Goal: Check status: Check status

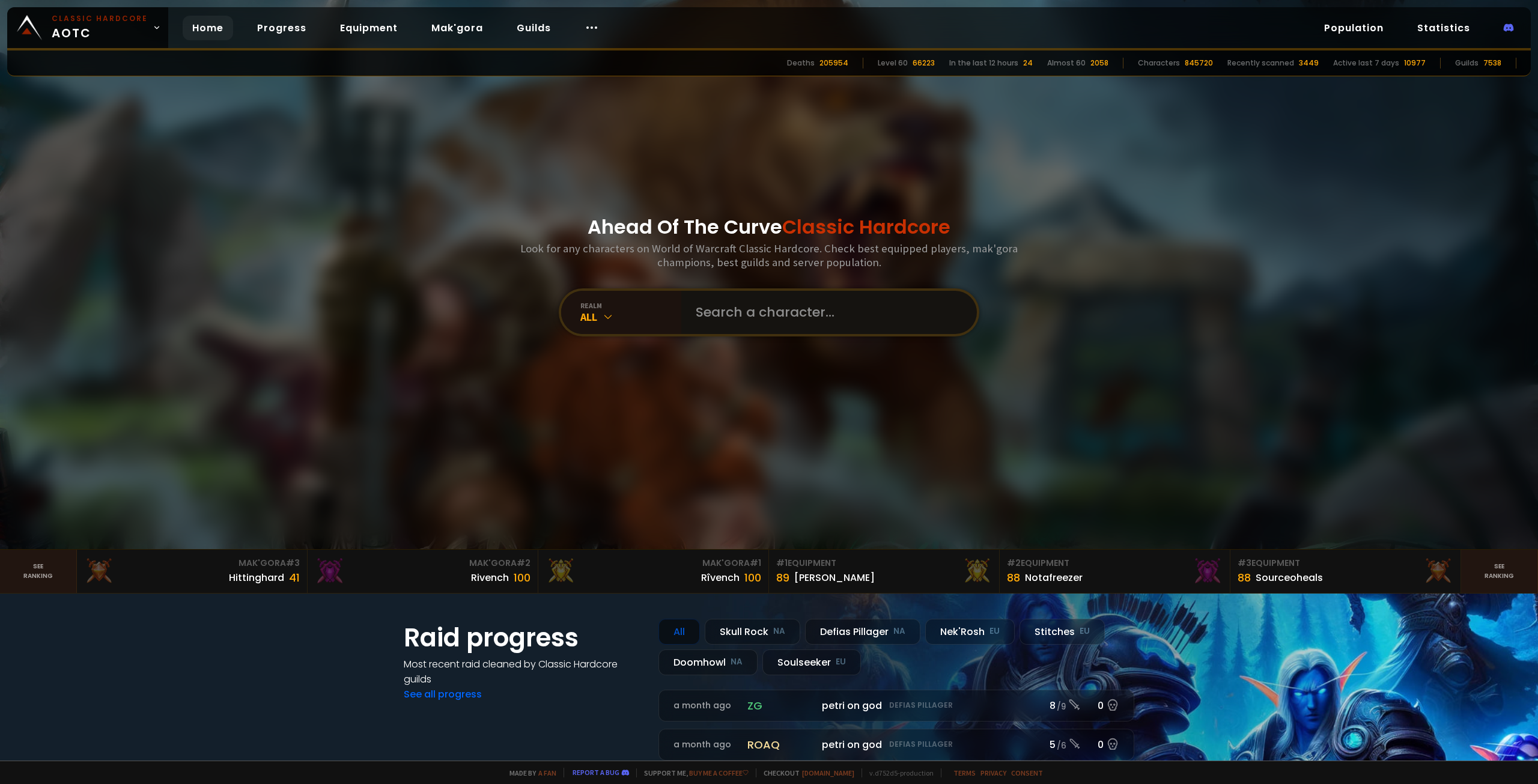
drag, startPoint x: 710, startPoint y: 334, endPoint x: 720, endPoint y: 330, distance: 10.8
click at [712, 334] on input "text" at bounding box center [826, 312] width 274 height 43
click at [731, 318] on input "text" at bounding box center [826, 312] width 274 height 43
paste input "Minng"
type input "Minng"
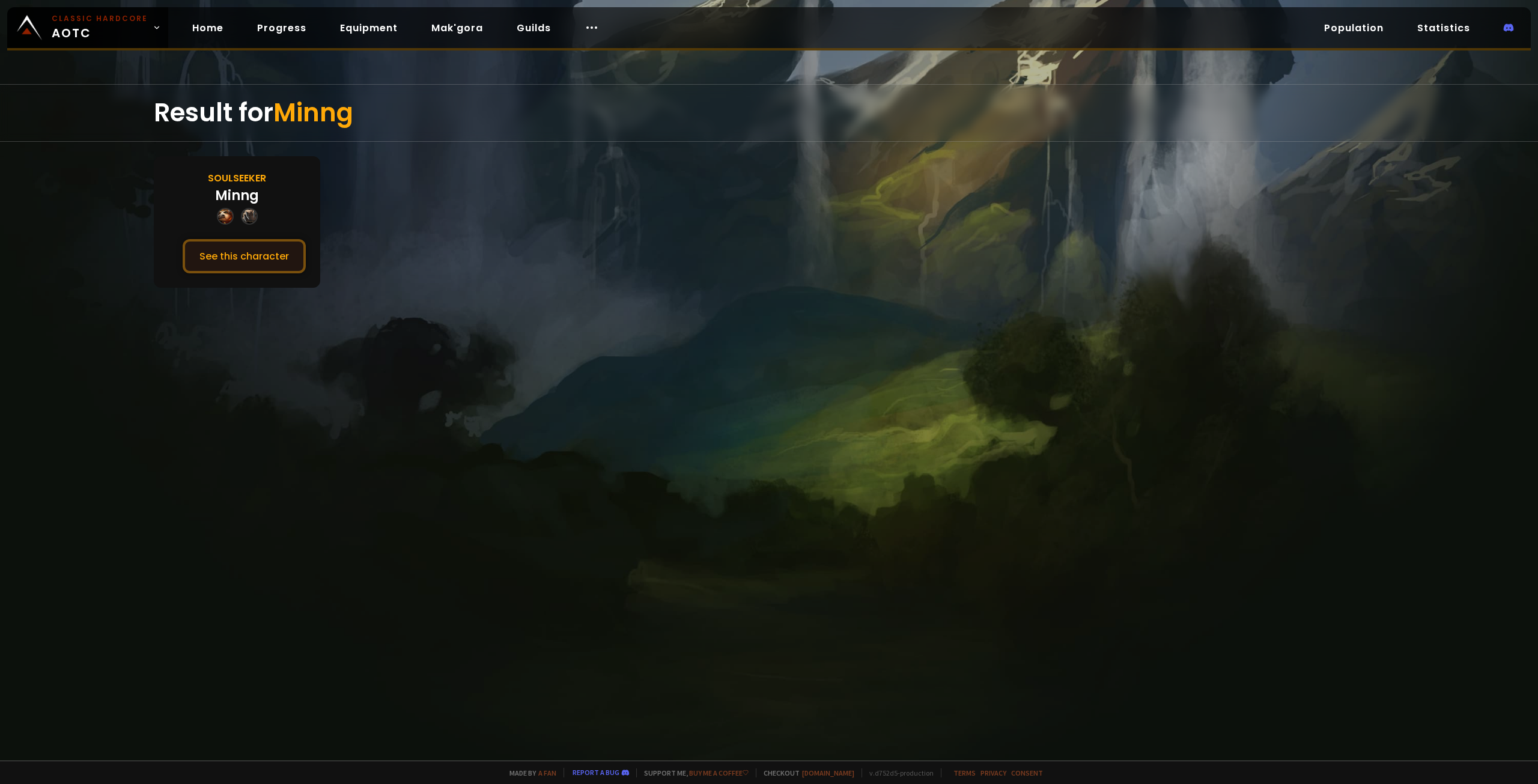
click at [258, 250] on button "See this character" at bounding box center [244, 256] width 123 height 34
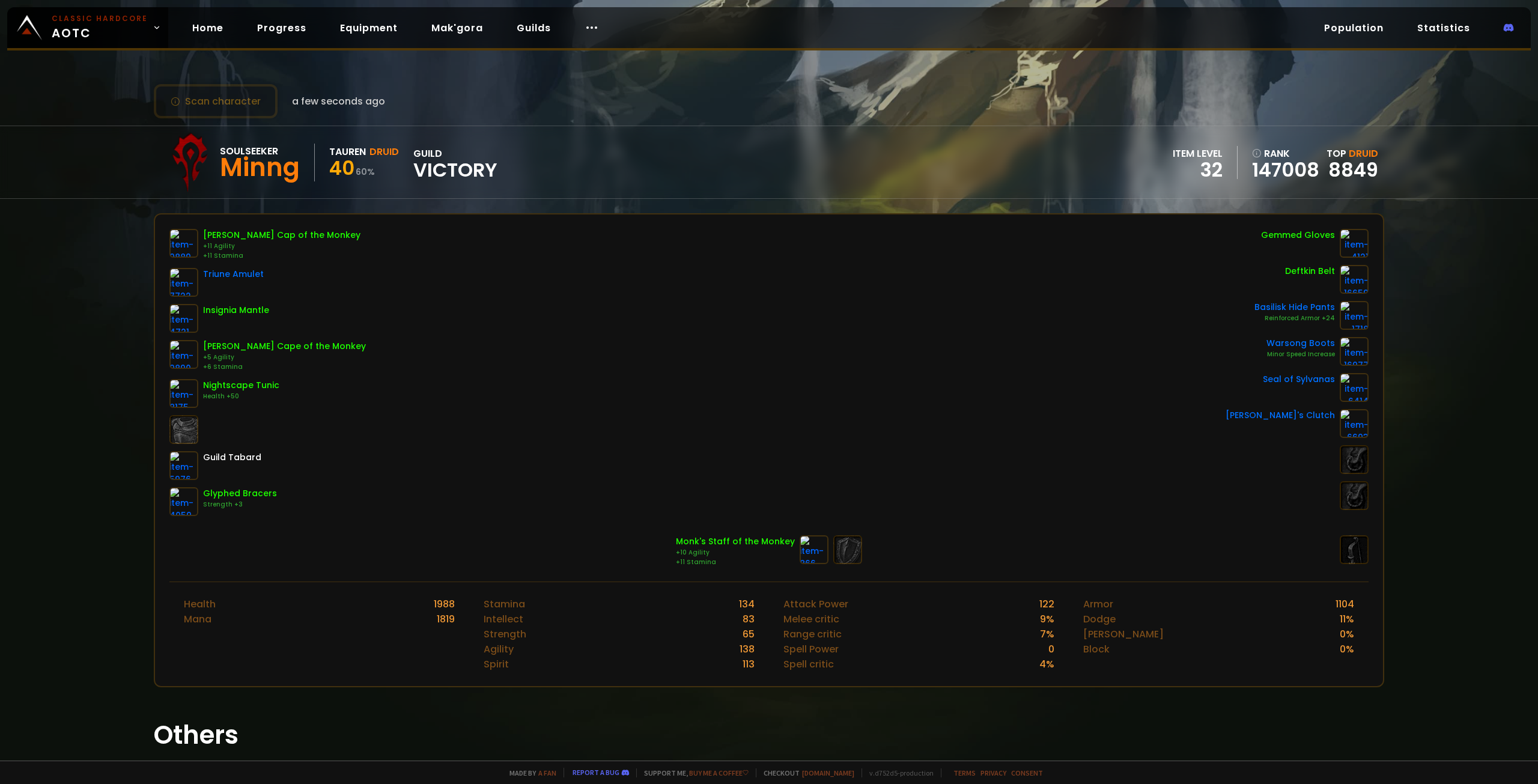
click at [262, 233] on div "[PERSON_NAME] Cap of the Monkey" at bounding box center [281, 235] width 157 height 13
click at [264, 233] on div "[PERSON_NAME] Cap of the Monkey" at bounding box center [281, 235] width 157 height 13
click at [637, 295] on div "Huntsman's Cap of the Monkey +11 Agility +11 Stamina Triune Amulet Insignia Man…" at bounding box center [769, 372] width 1199 height 287
